Goal: Information Seeking & Learning: Learn about a topic

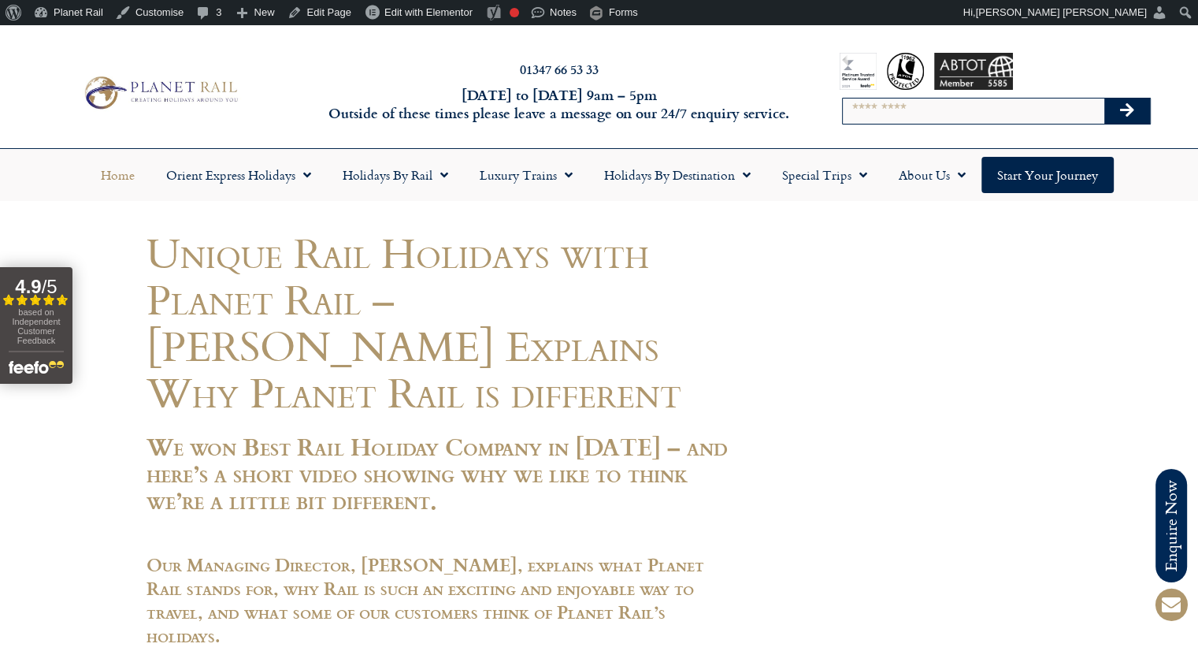
scroll to position [25, 0]
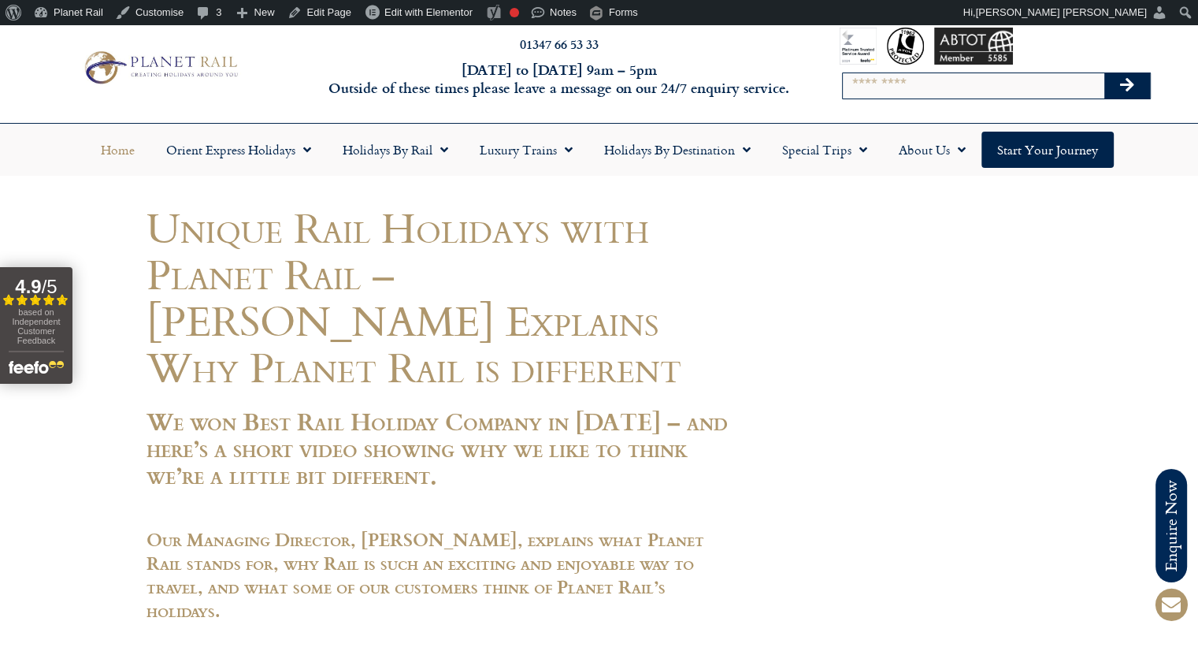
click at [116, 156] on link "Home" at bounding box center [117, 150] width 65 height 36
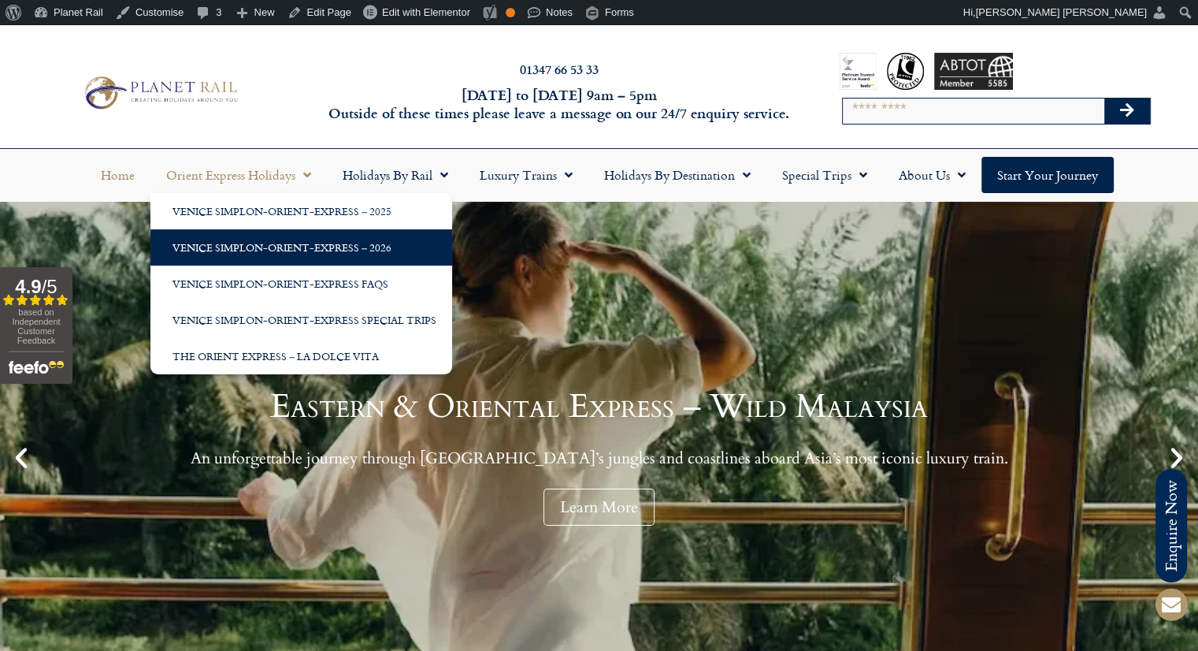
click at [312, 249] on link "Venice Simplon-Orient-Express – 2026" at bounding box center [301, 247] width 302 height 36
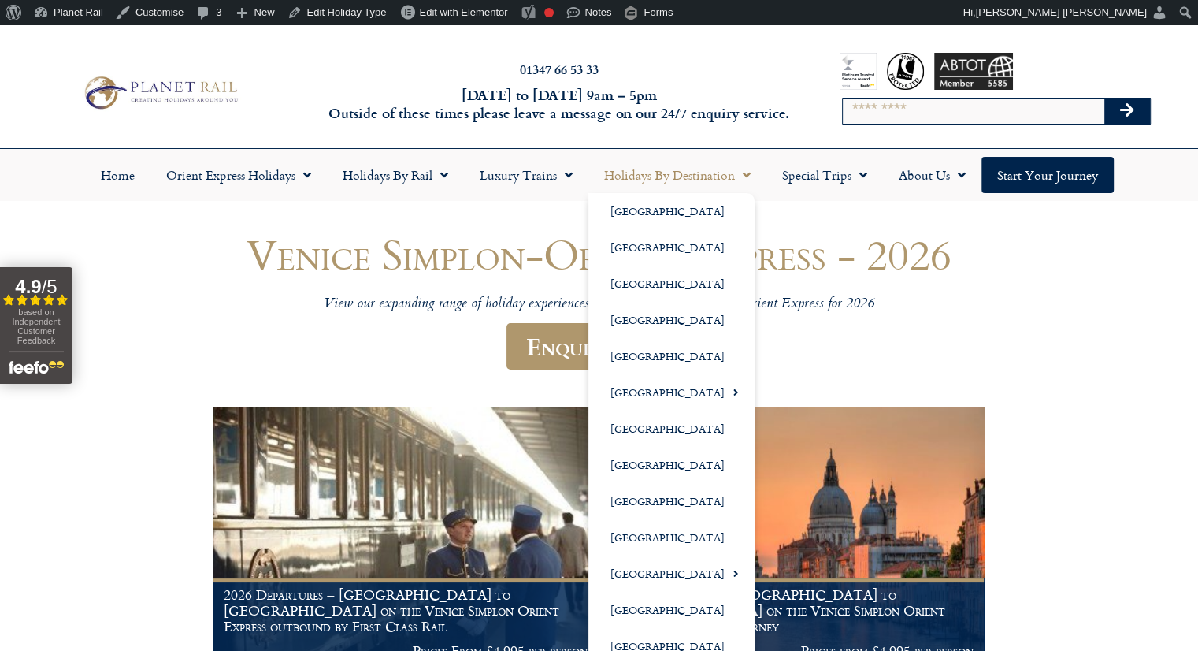
click at [635, 171] on link "Holidays by Destination" at bounding box center [677, 175] width 178 height 36
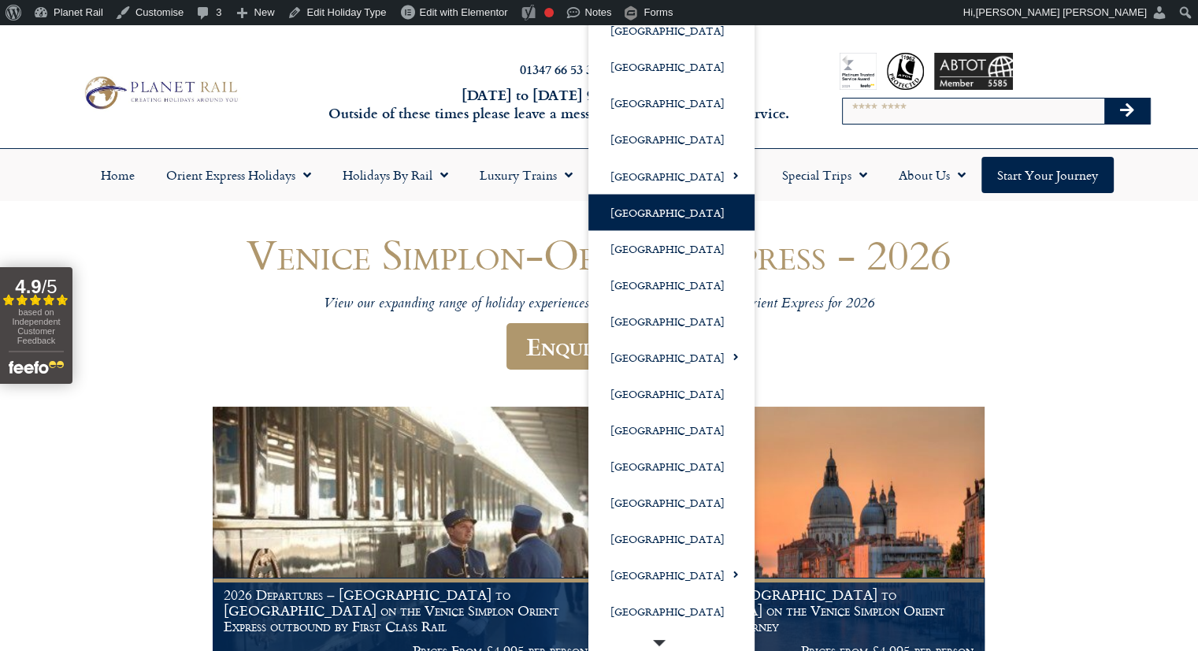
click at [646, 206] on link "[GEOGRAPHIC_DATA]" at bounding box center [671, 212] width 166 height 36
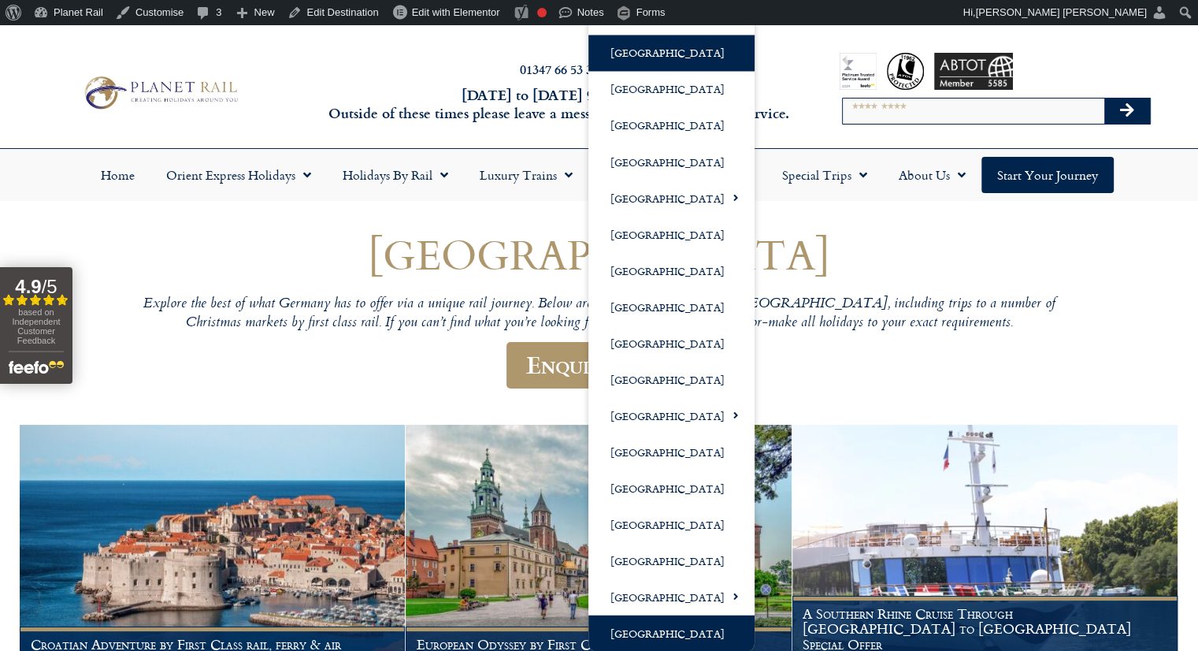
click at [653, 621] on link "[GEOGRAPHIC_DATA]" at bounding box center [671, 632] width 166 height 36
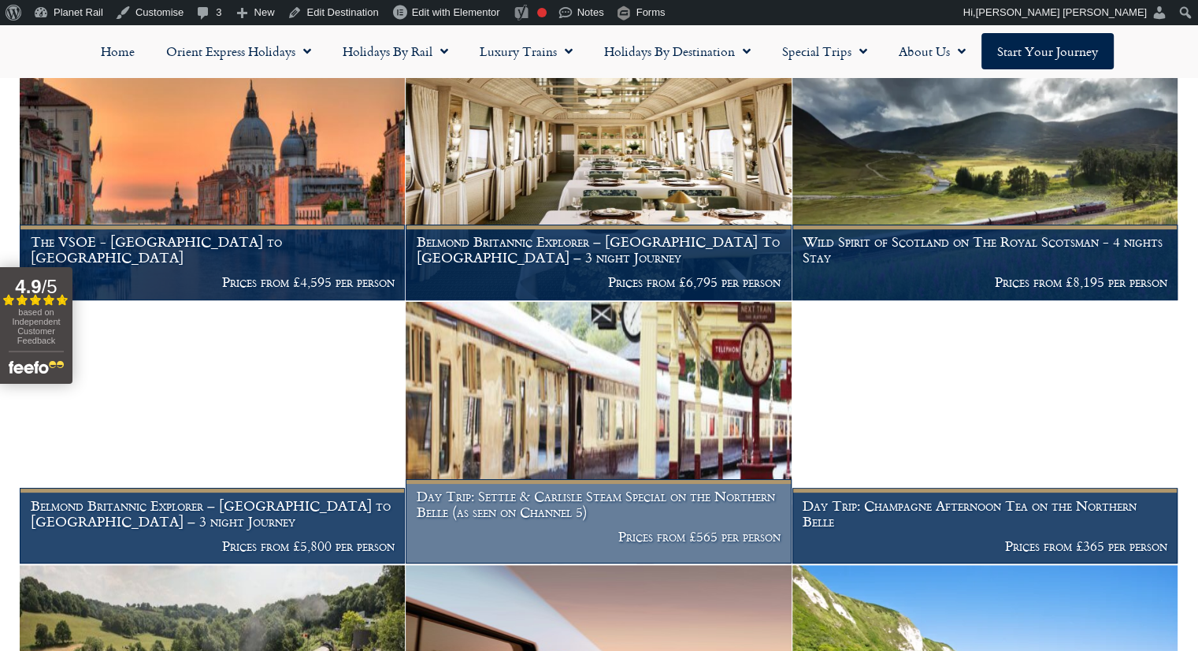
scroll to position [156, 0]
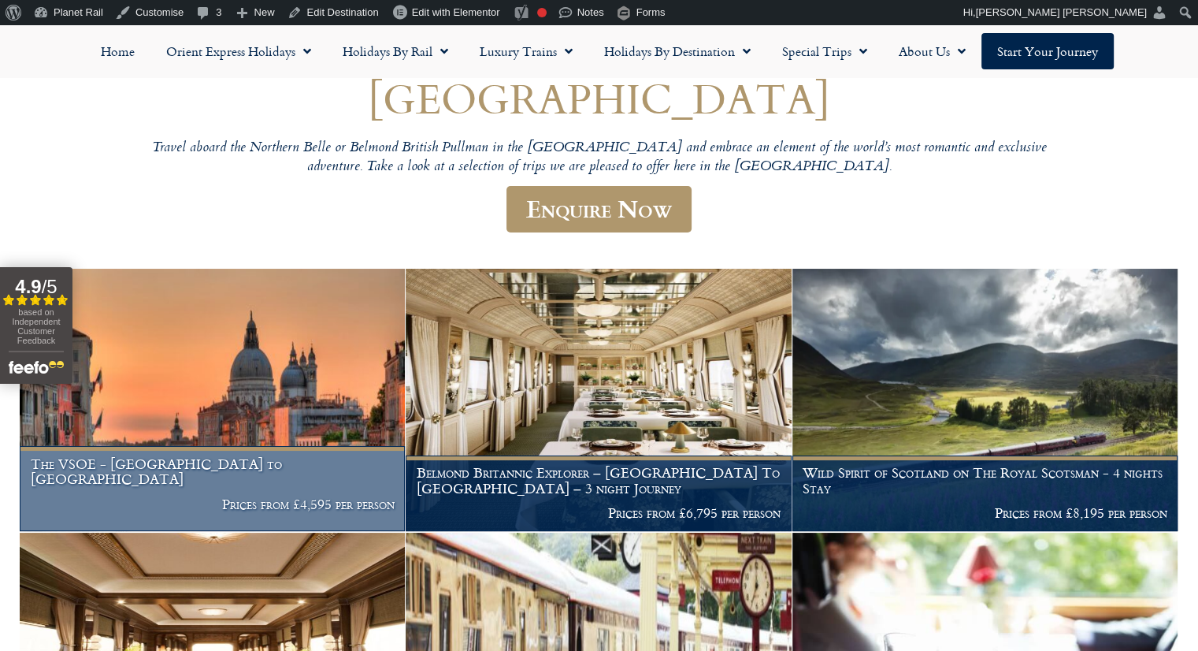
click at [208, 474] on h1 "The VSOE - London to Venice" at bounding box center [213, 471] width 364 height 31
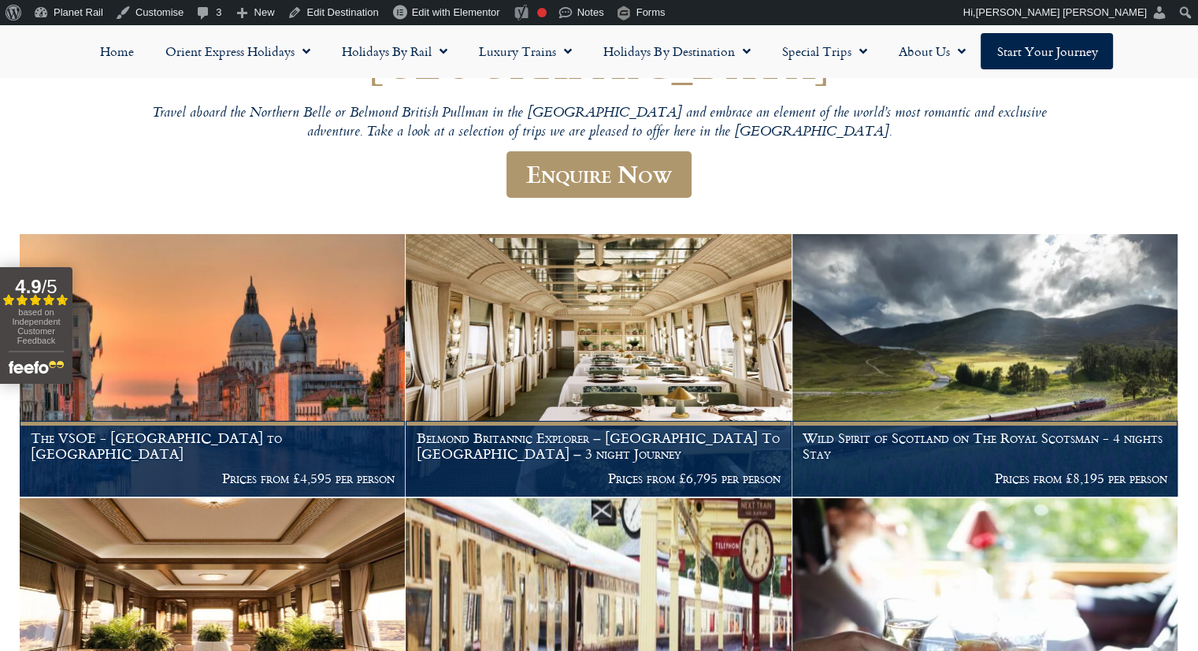
scroll to position [192, 0]
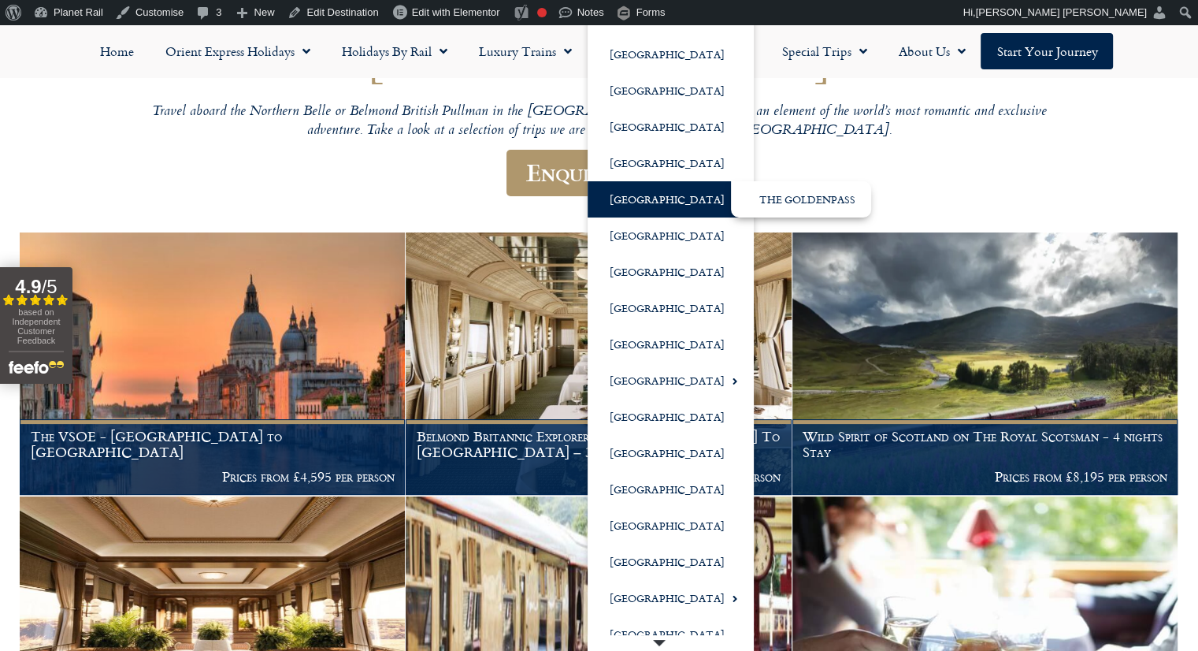
click at [641, 201] on link "[GEOGRAPHIC_DATA]" at bounding box center [671, 199] width 166 height 36
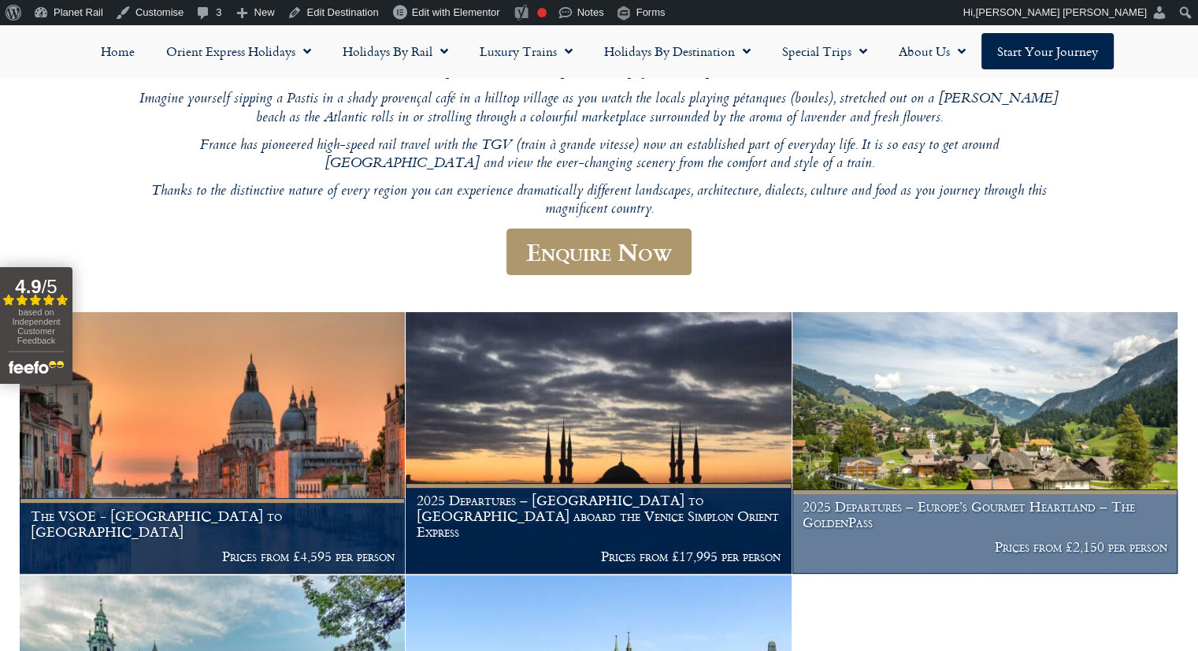
scroll to position [611, 0]
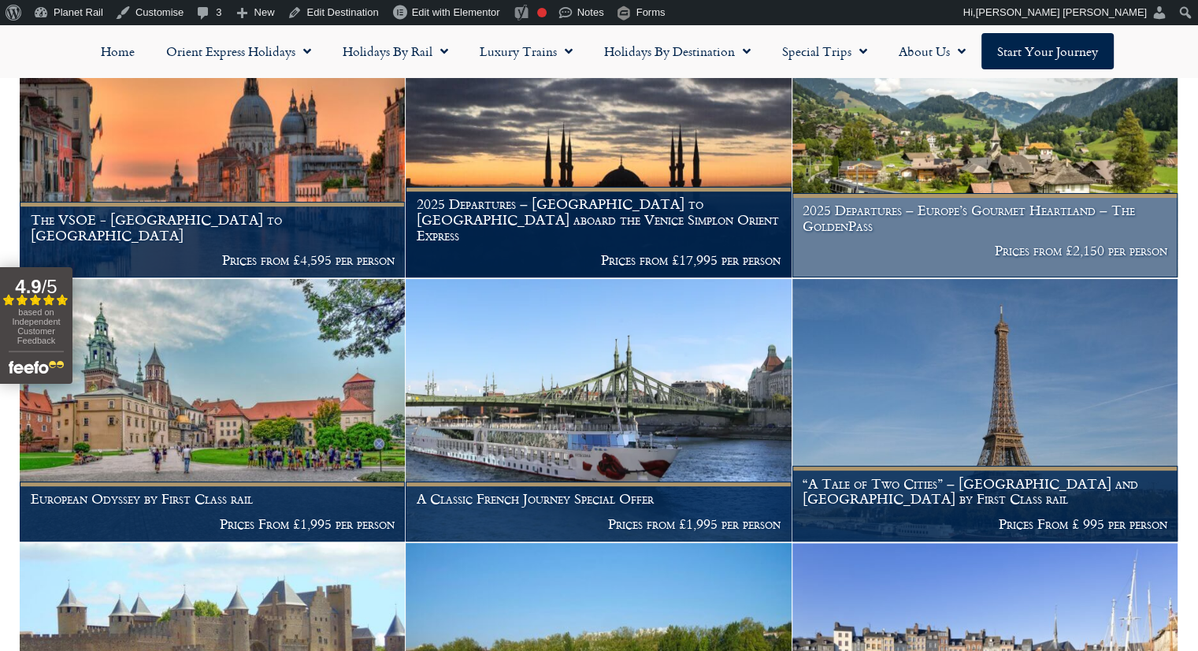
click at [977, 203] on h1 "2025 Departures – Europe’s Gourmet Heartland – The GoldenPass" at bounding box center [985, 217] width 364 height 31
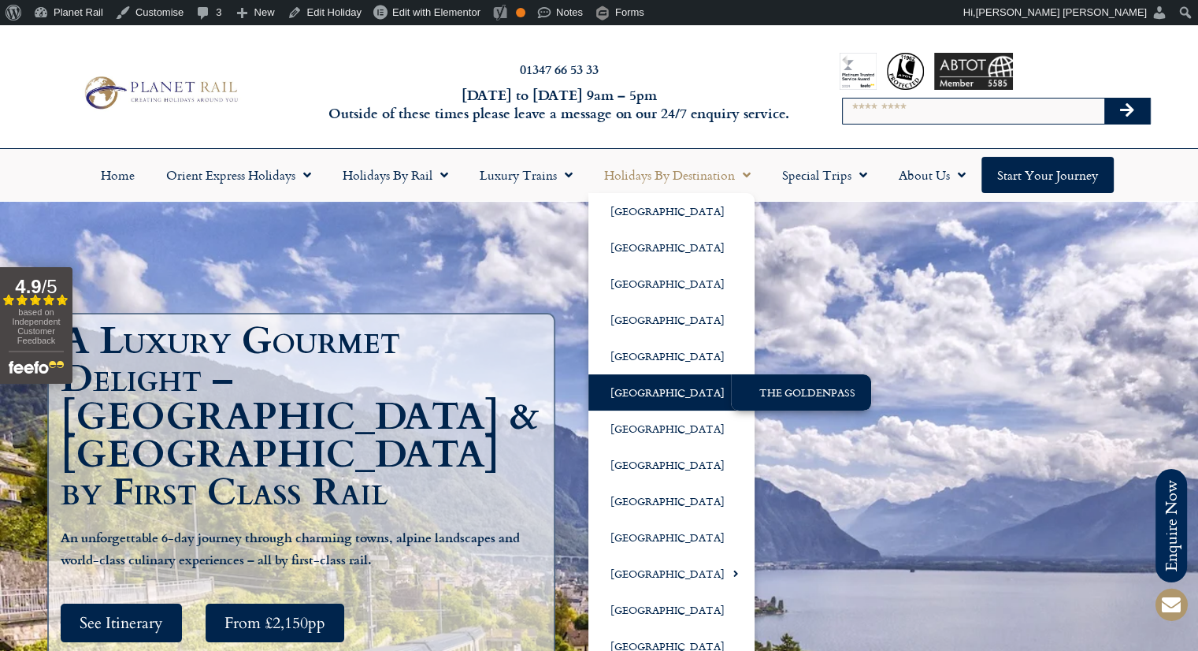
click at [802, 397] on link "The GoldenPass" at bounding box center [801, 392] width 140 height 36
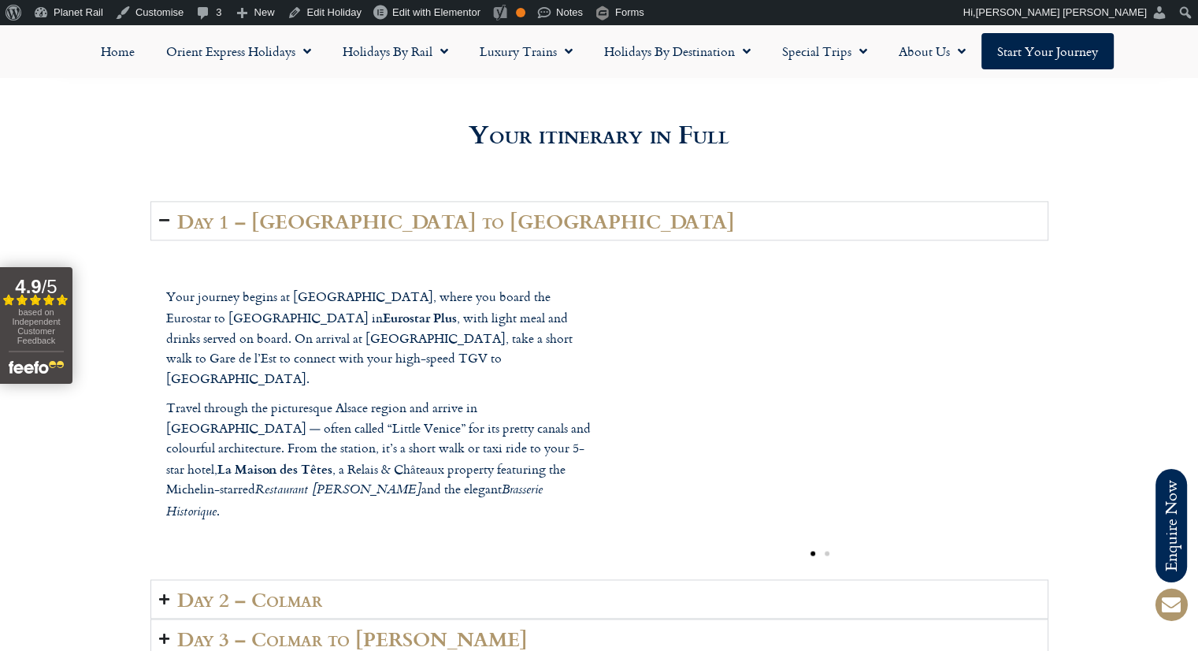
scroll to position [2163, 0]
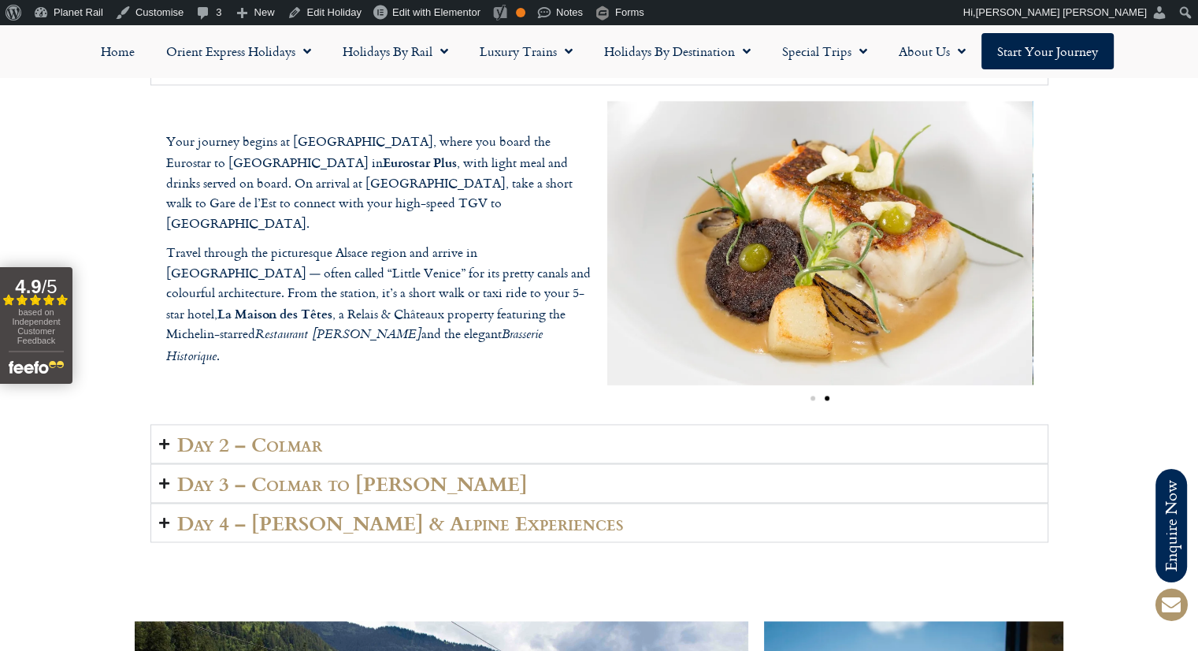
scroll to position [2334, 0]
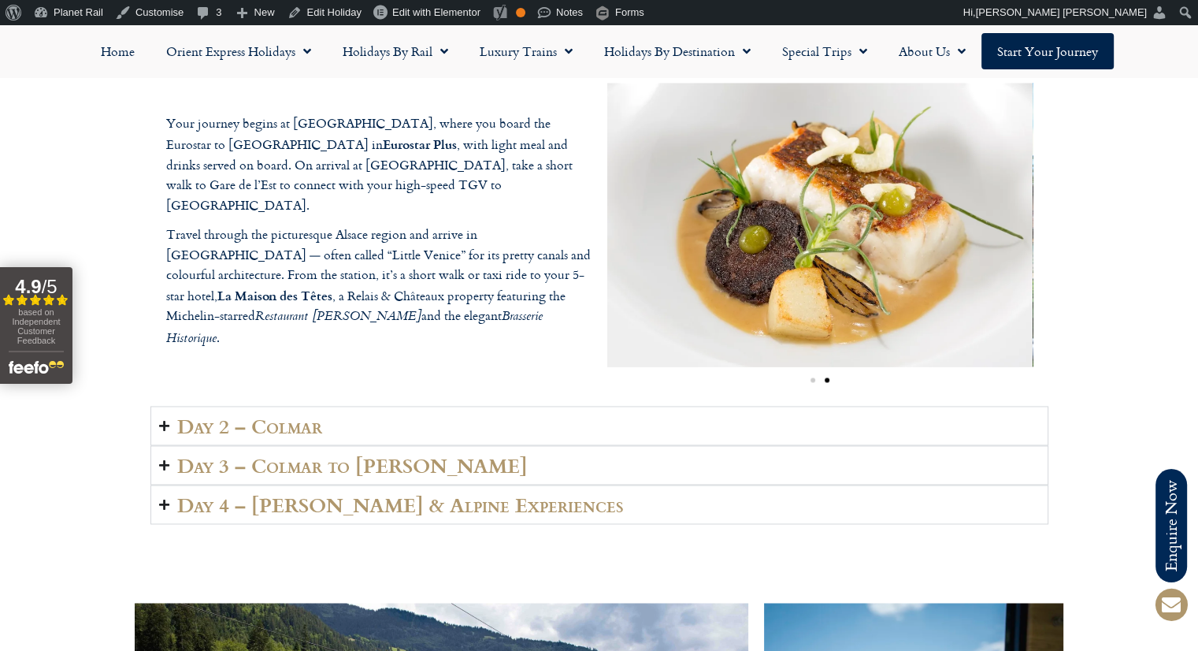
click at [789, 409] on summary "Day 2 – Colmar" at bounding box center [599, 425] width 898 height 39
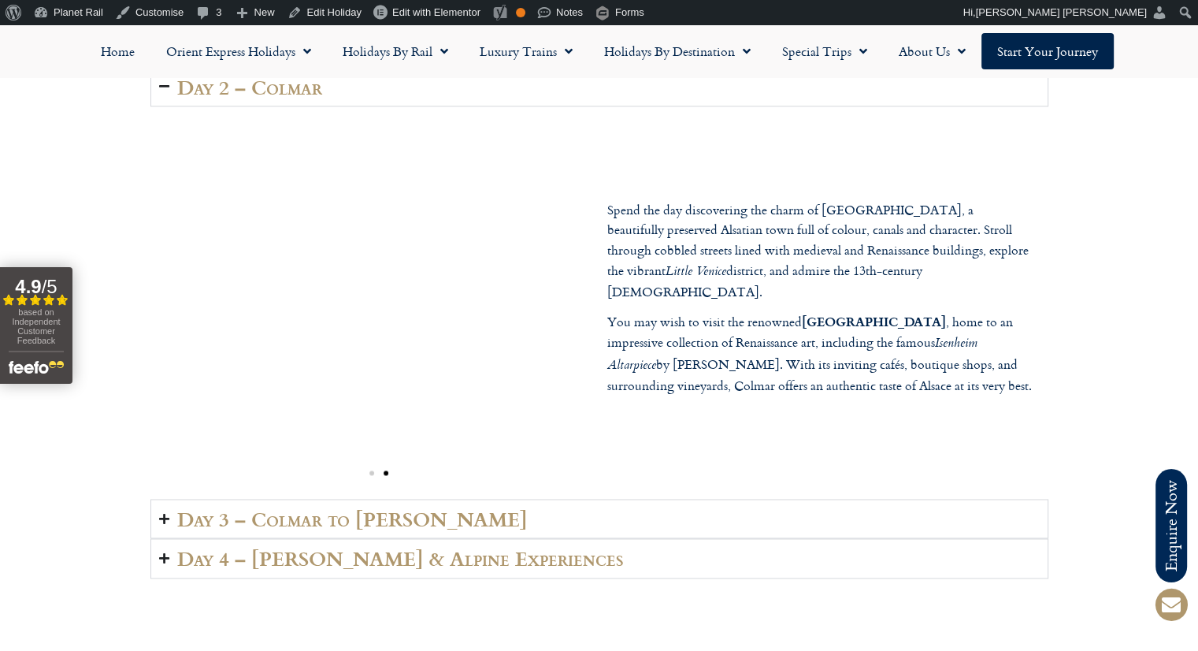
click at [922, 247] on div "Spend the day discovering the charm of [GEOGRAPHIC_DATA], a beautifully preserv…" at bounding box center [599, 302] width 898 height 392
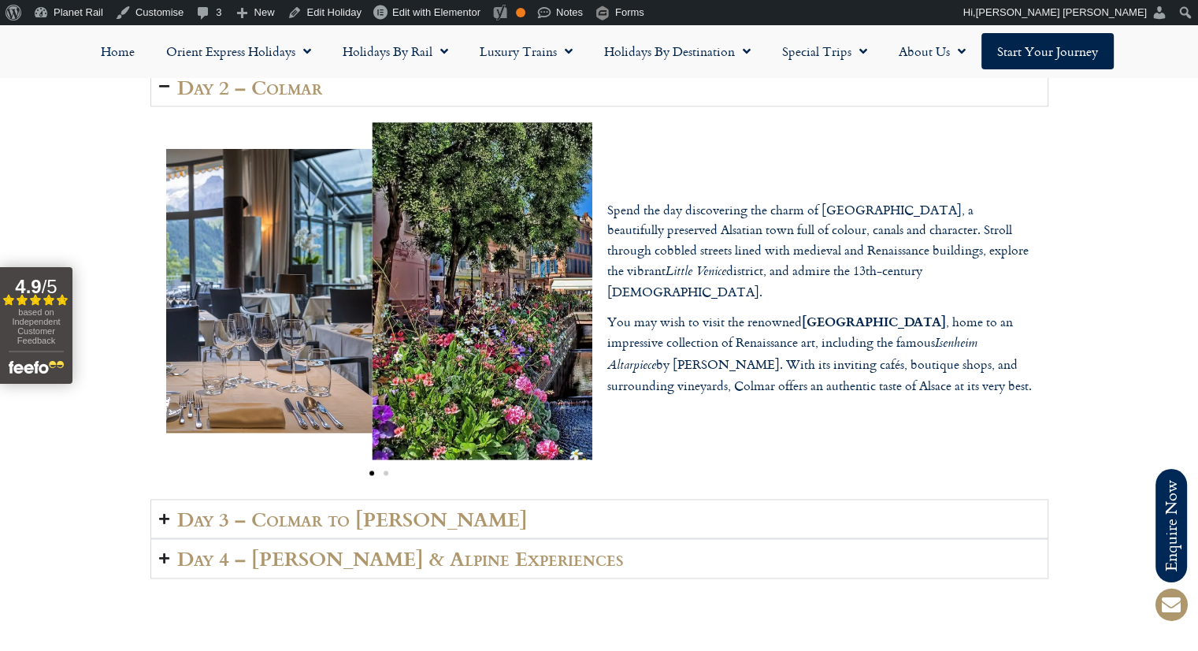
click at [920, 259] on div "Spend the day discovering the charm of [GEOGRAPHIC_DATA], a beautifully preserv…" at bounding box center [599, 302] width 898 height 392
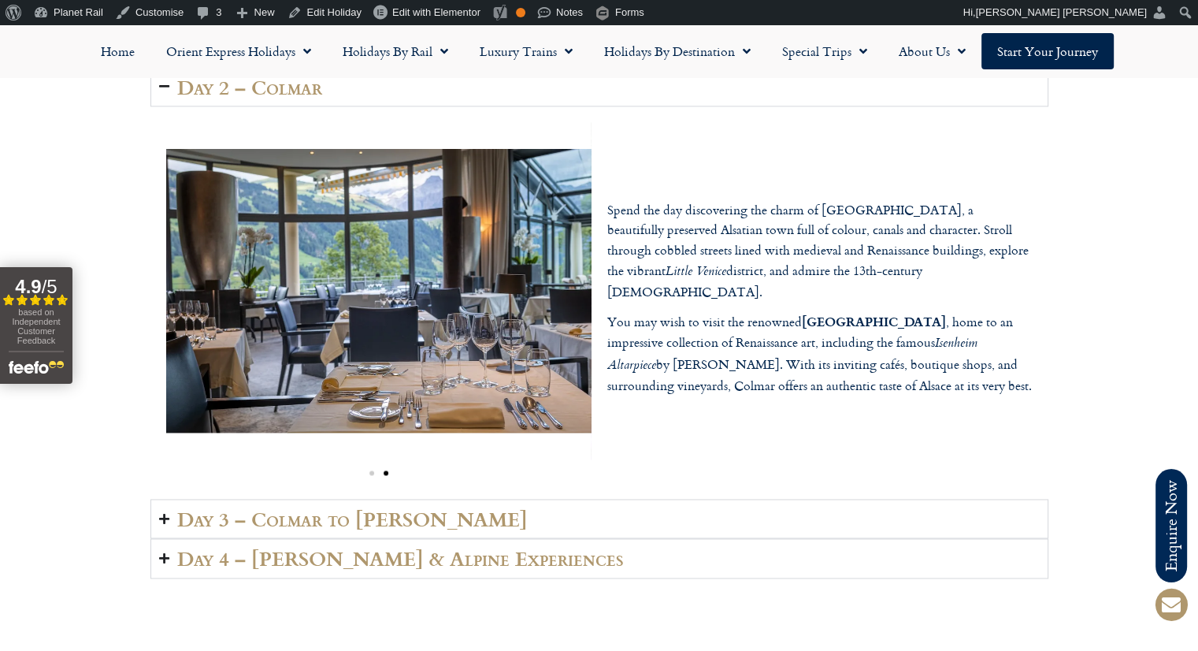
click at [689, 499] on summary "Day 3 – Colmar to [PERSON_NAME]" at bounding box center [599, 518] width 898 height 39
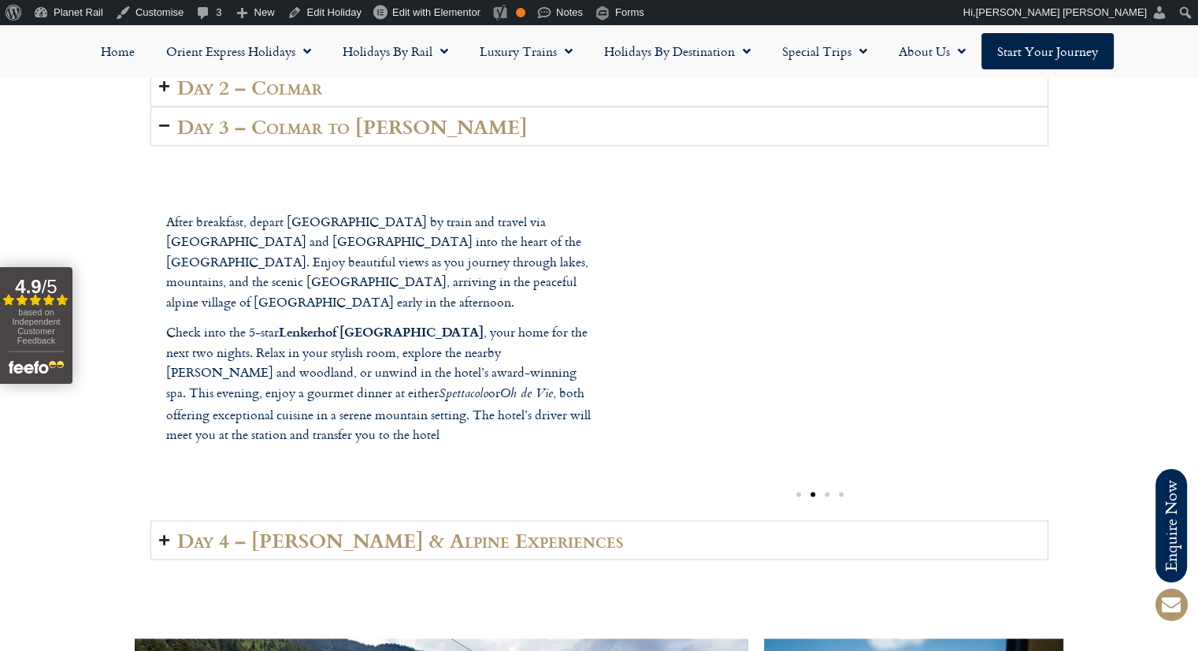
click at [559, 328] on div "After breakfast, depart [GEOGRAPHIC_DATA] by train and travel via [GEOGRAPHIC_D…" at bounding box center [599, 333] width 898 height 374
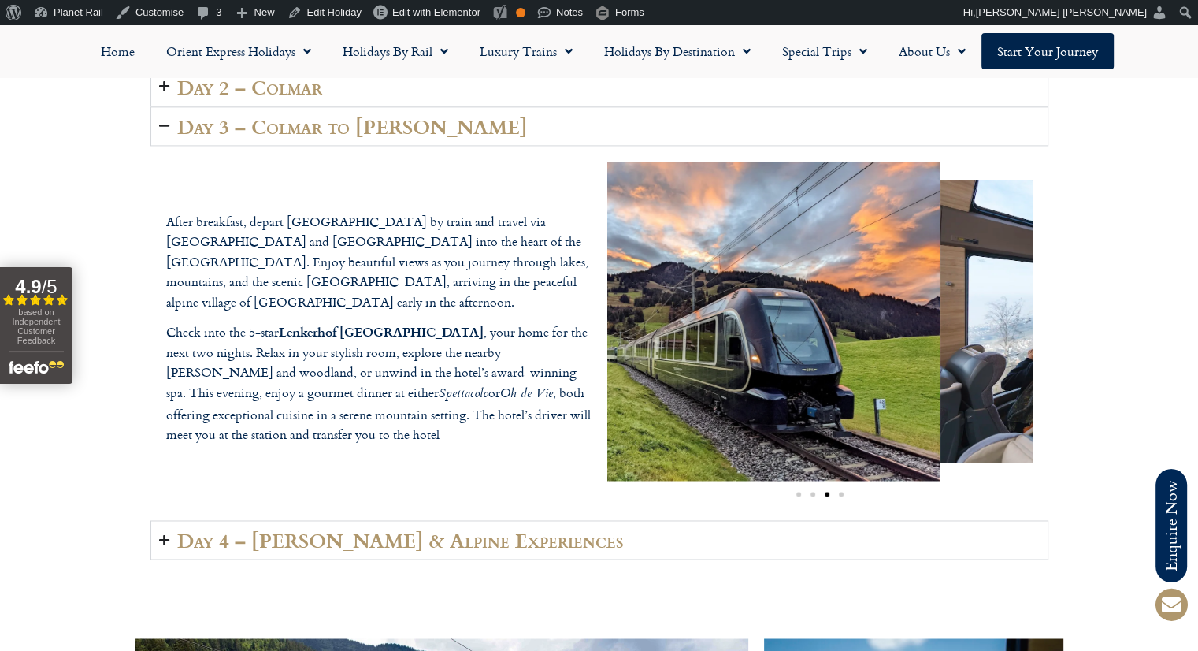
click at [583, 313] on div "After breakfast, depart [GEOGRAPHIC_DATA] by train and travel via [GEOGRAPHIC_D…" at bounding box center [599, 333] width 898 height 374
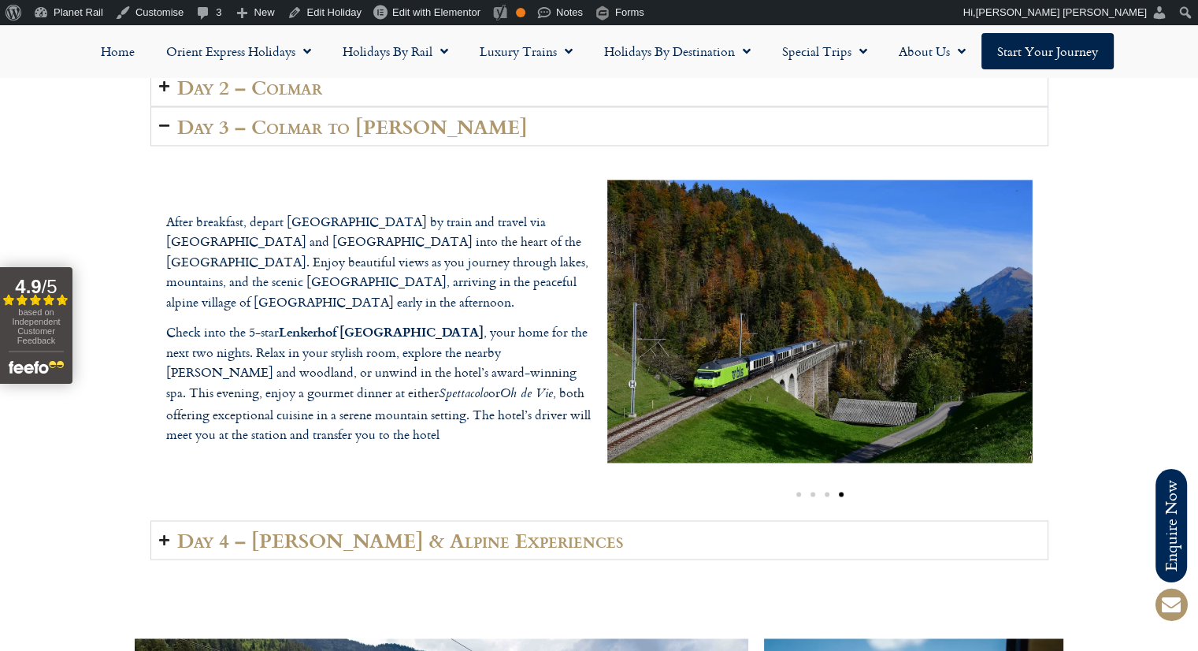
click at [500, 358] on div "After breakfast, depart [GEOGRAPHIC_DATA] by train and travel via [GEOGRAPHIC_D…" at bounding box center [599, 333] width 898 height 374
click at [419, 473] on div "After breakfast, depart [GEOGRAPHIC_DATA] by train and travel via [GEOGRAPHIC_D…" at bounding box center [599, 333] width 898 height 374
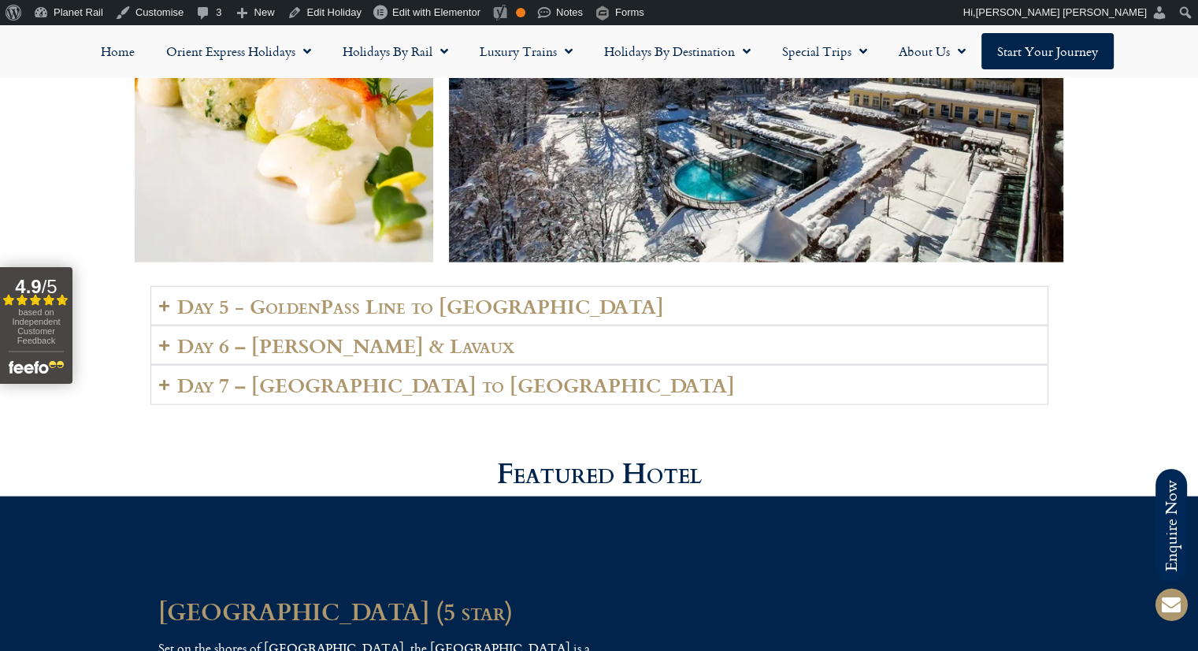
scroll to position [3513, 0]
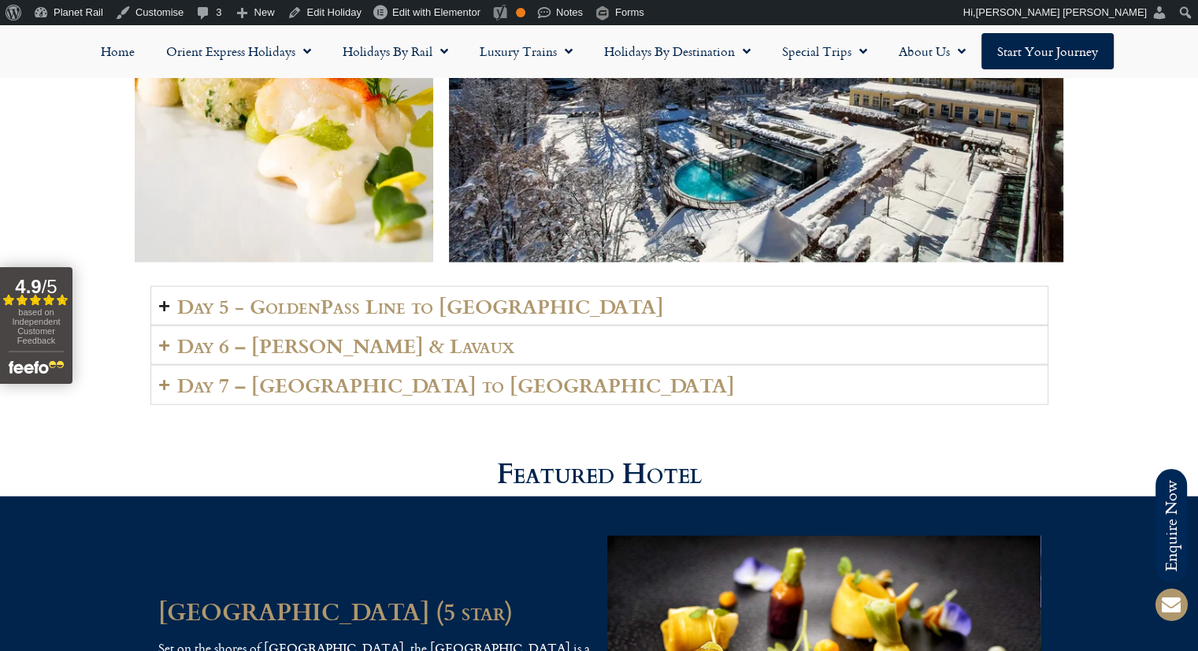
click at [369, 295] on h2 "Day 5 - GoldenPass Line to [GEOGRAPHIC_DATA]" at bounding box center [420, 306] width 487 height 22
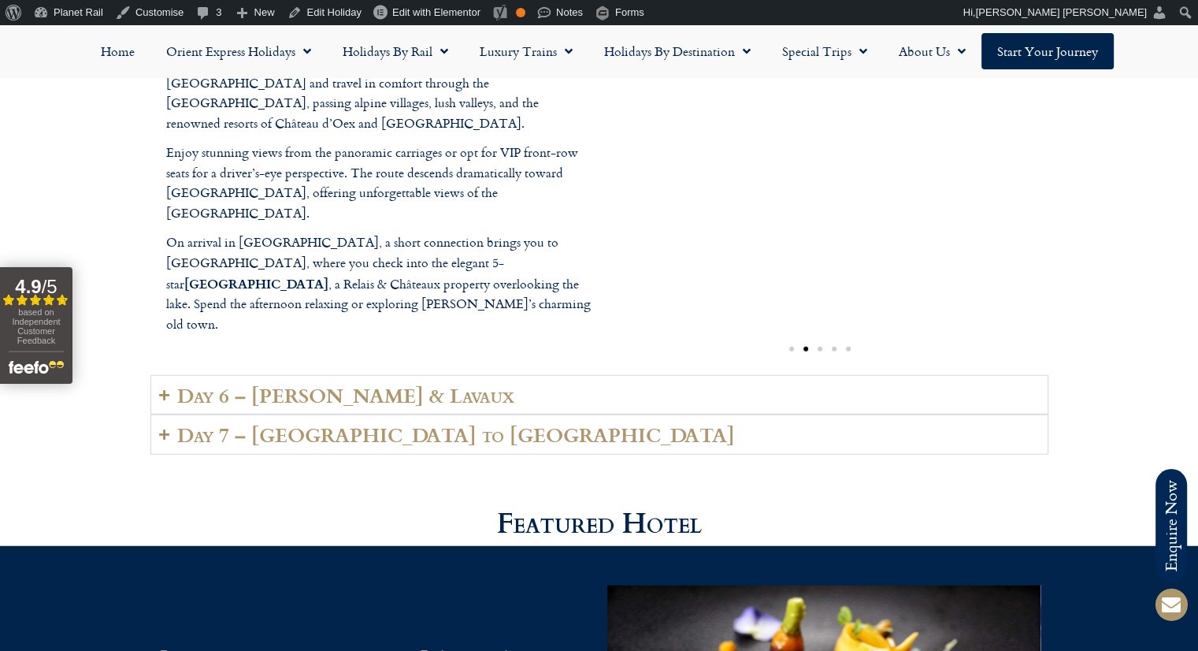
scroll to position [3840, 0]
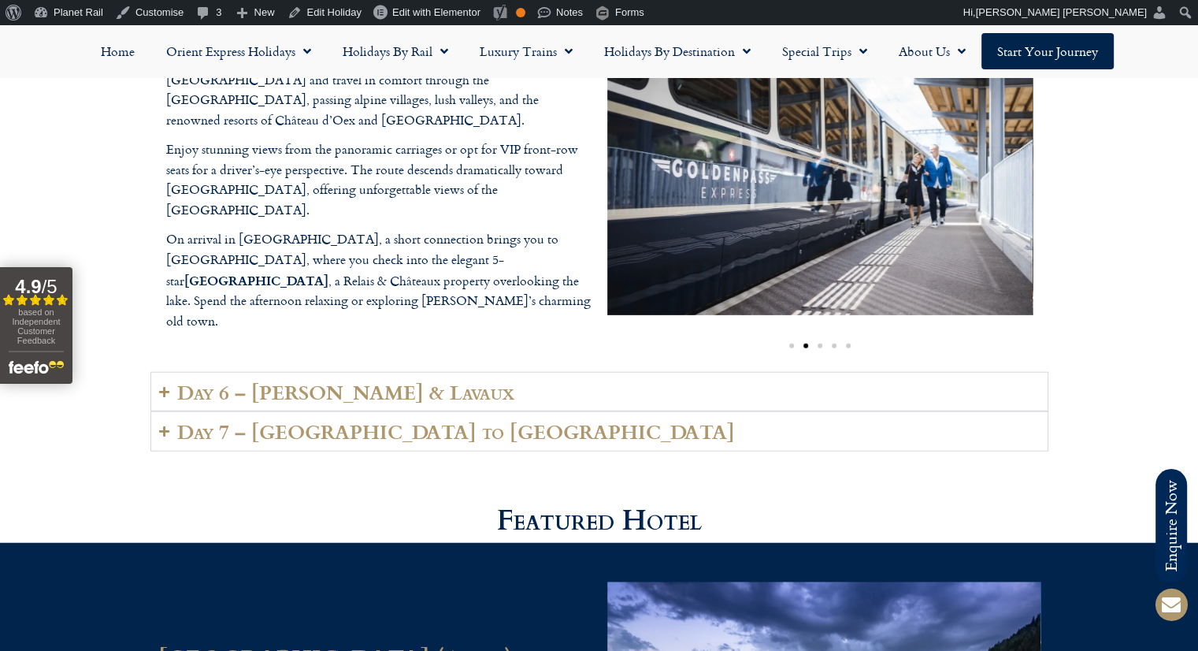
click at [621, 280] on img "2 / 5" at bounding box center [819, 174] width 425 height 284
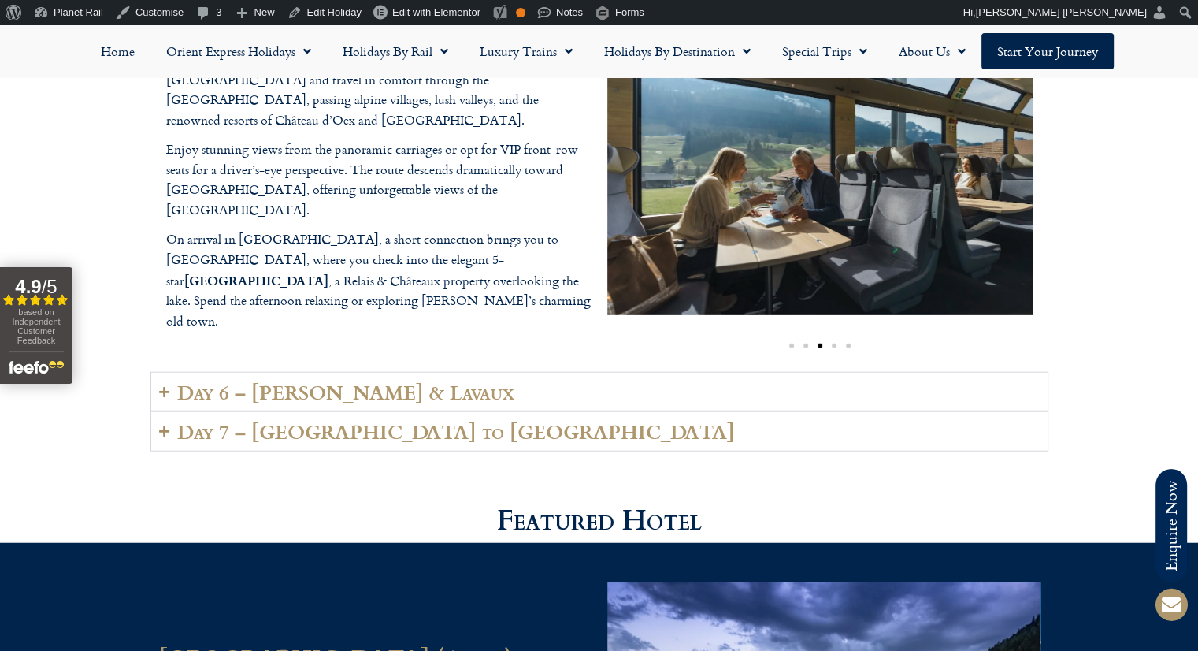
click at [523, 272] on div "Depart [PERSON_NAME] and begin one of the highlights of your journey — the brea…" at bounding box center [599, 185] width 898 height 374
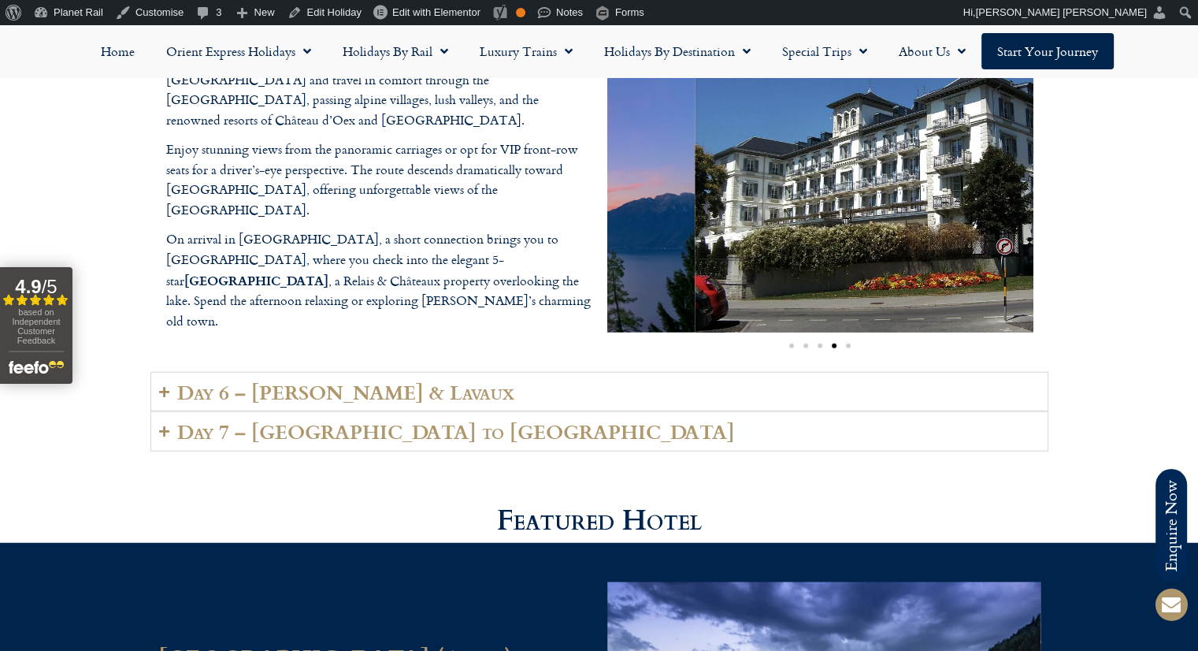
click at [510, 366] on div "Day 5 - GoldenPass Line to [GEOGRAPHIC_DATA] Depart [PERSON_NAME] and begin one…" at bounding box center [599, 204] width 898 height 492
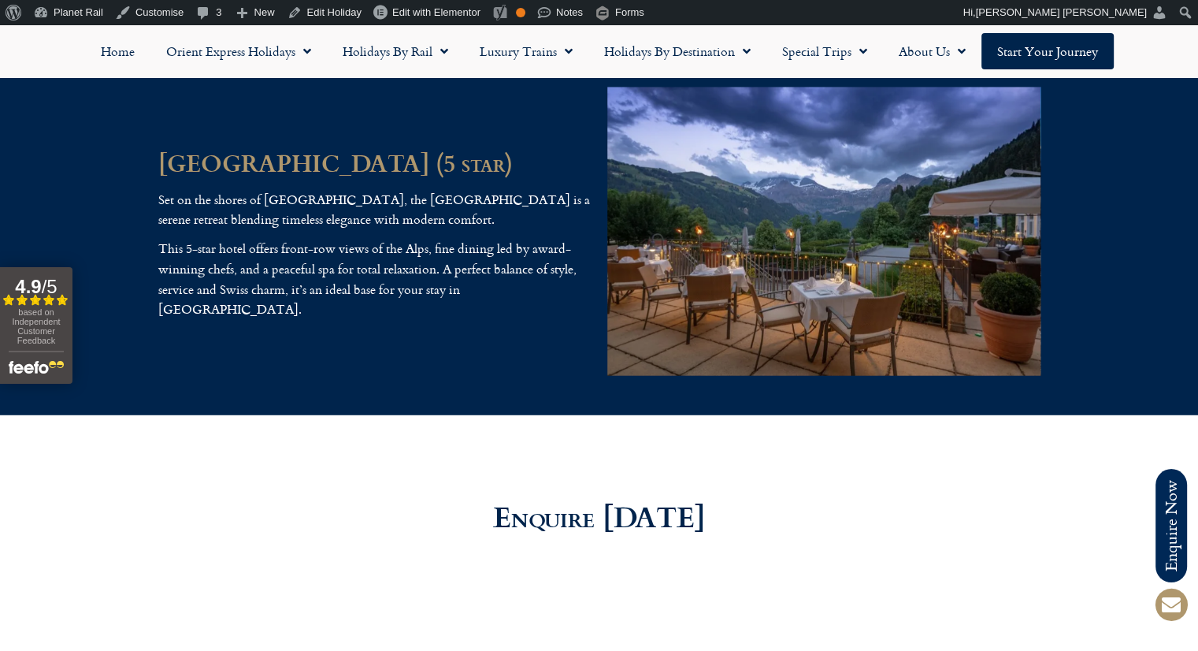
scroll to position [4347, 0]
